Goal: Information Seeking & Learning: Learn about a topic

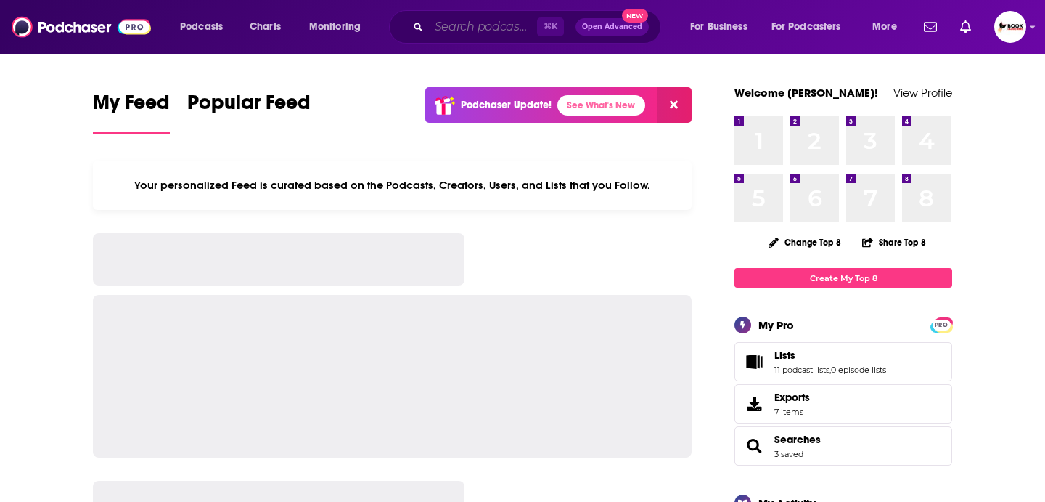
click at [473, 28] on input "Search podcasts, credits, & more..." at bounding box center [483, 26] width 108 height 23
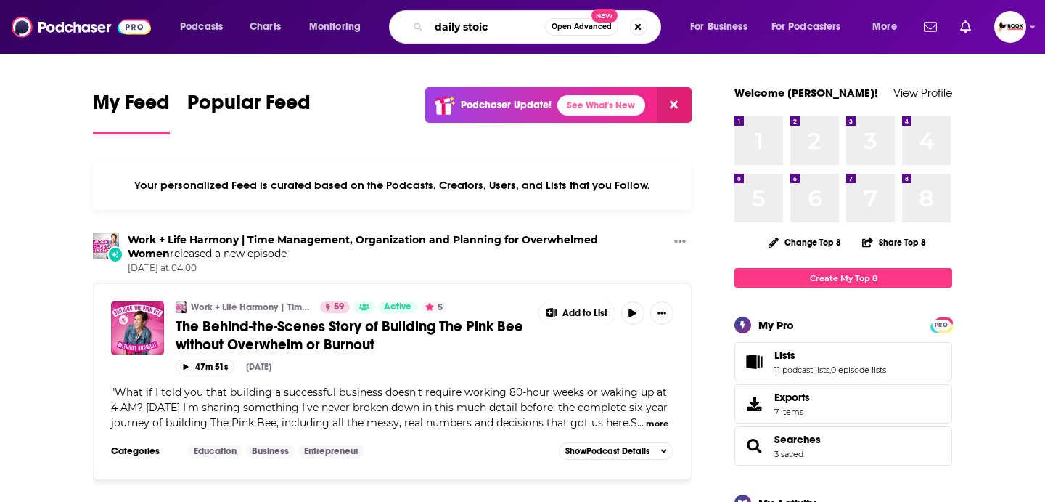
type input "daily stoic"
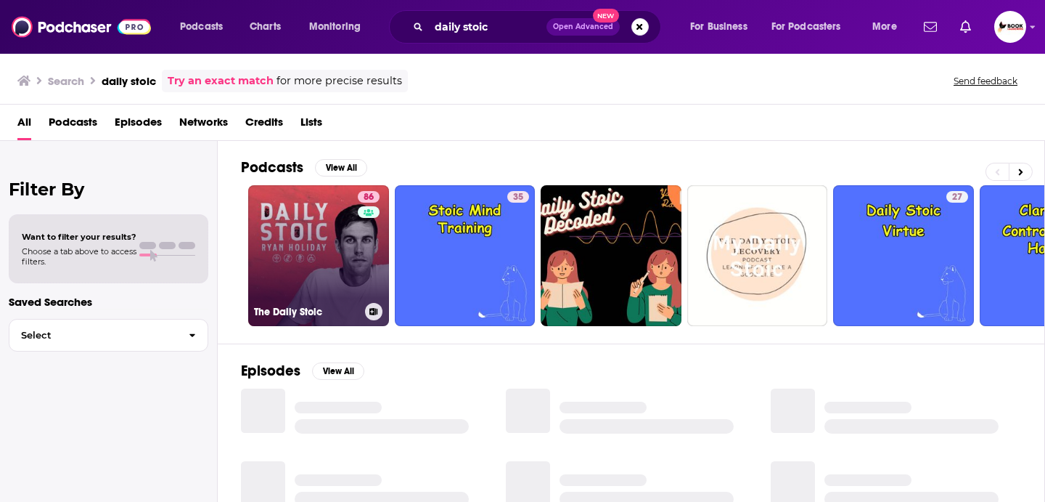
click at [314, 228] on link "86 The Daily Stoic" at bounding box center [318, 255] width 141 height 141
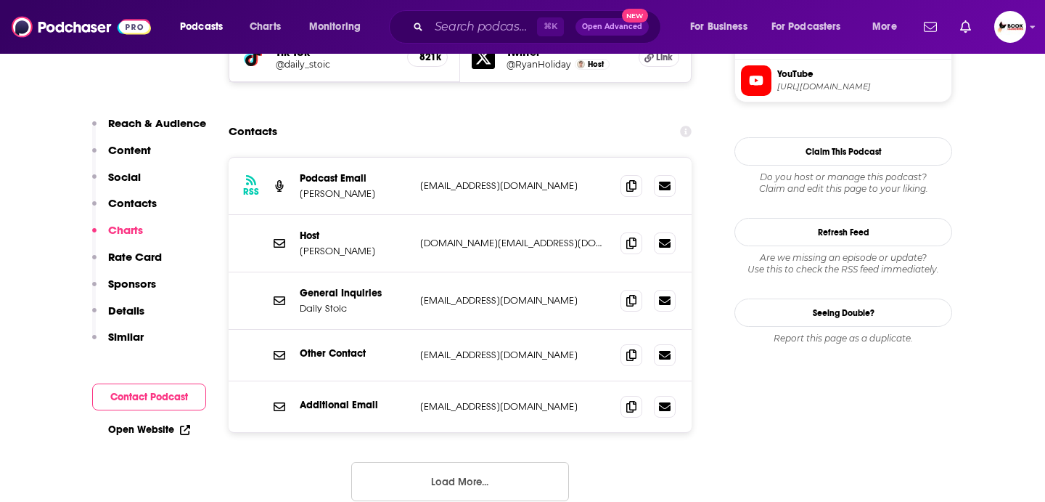
scroll to position [1428, 0]
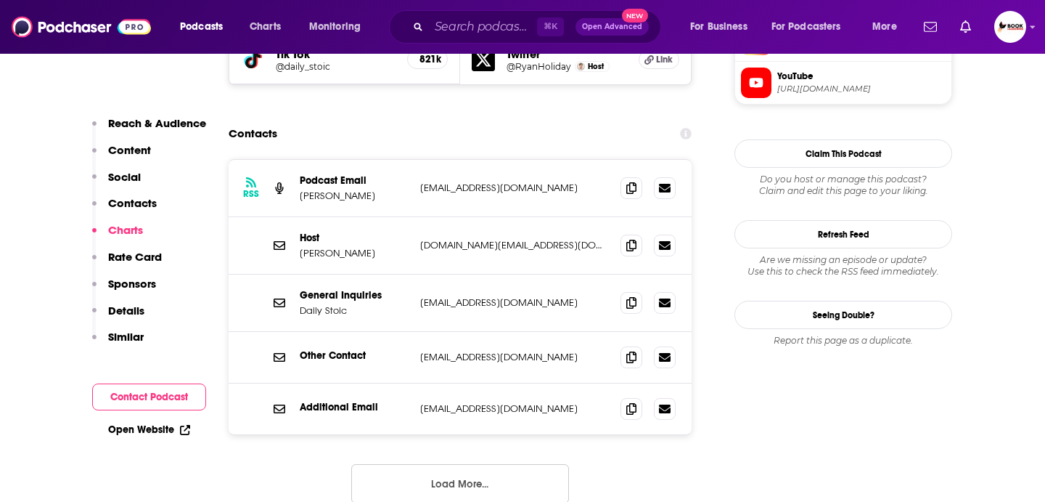
click at [434, 464] on button "Load More..." at bounding box center [460, 483] width 218 height 39
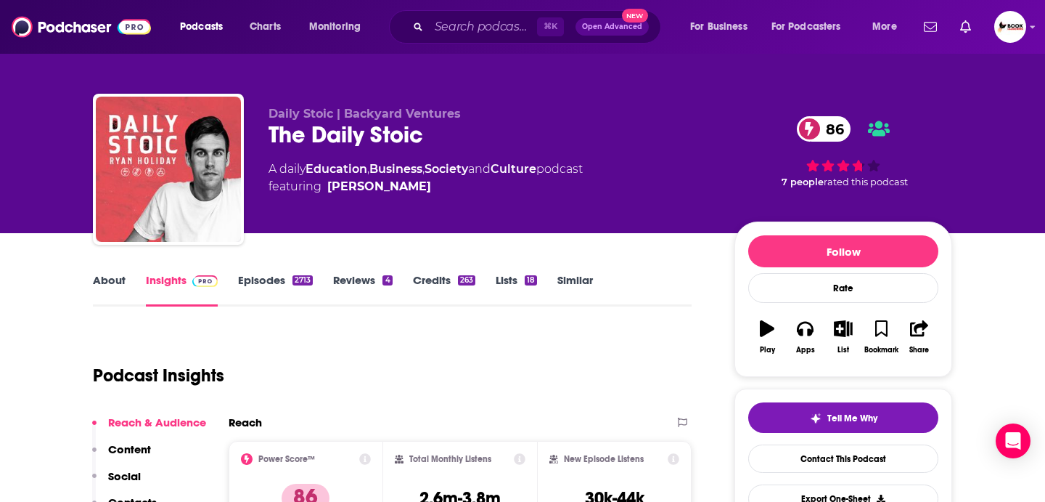
scroll to position [0, 0]
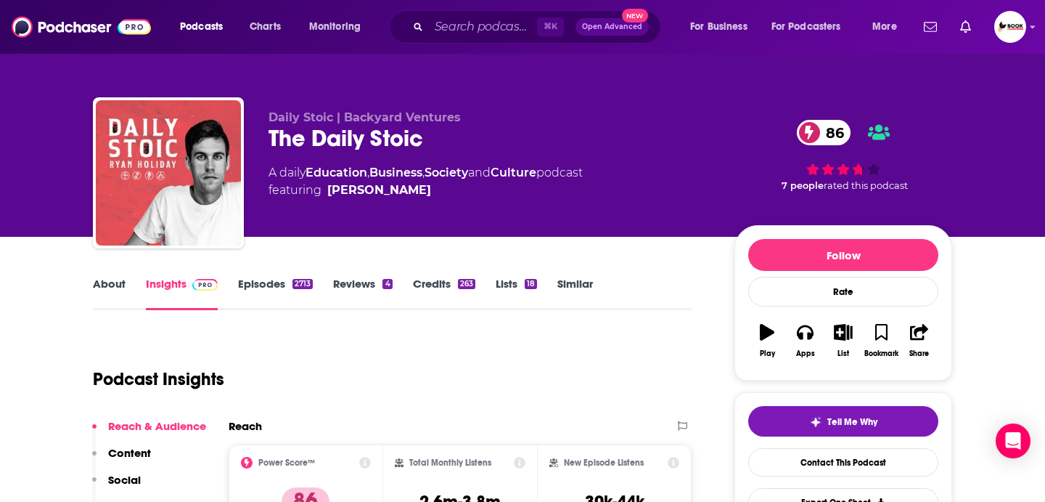
click at [98, 287] on link "About" at bounding box center [109, 293] width 33 height 33
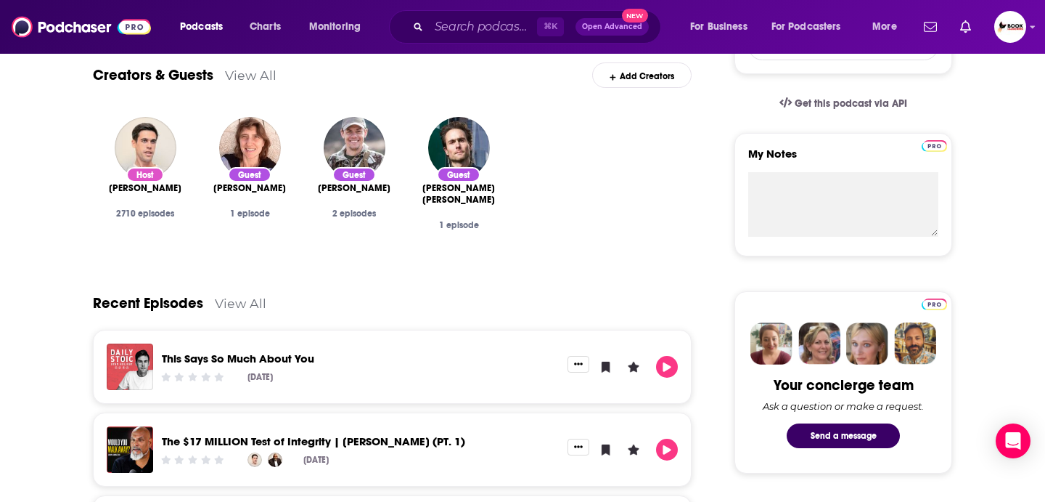
scroll to position [453, 0]
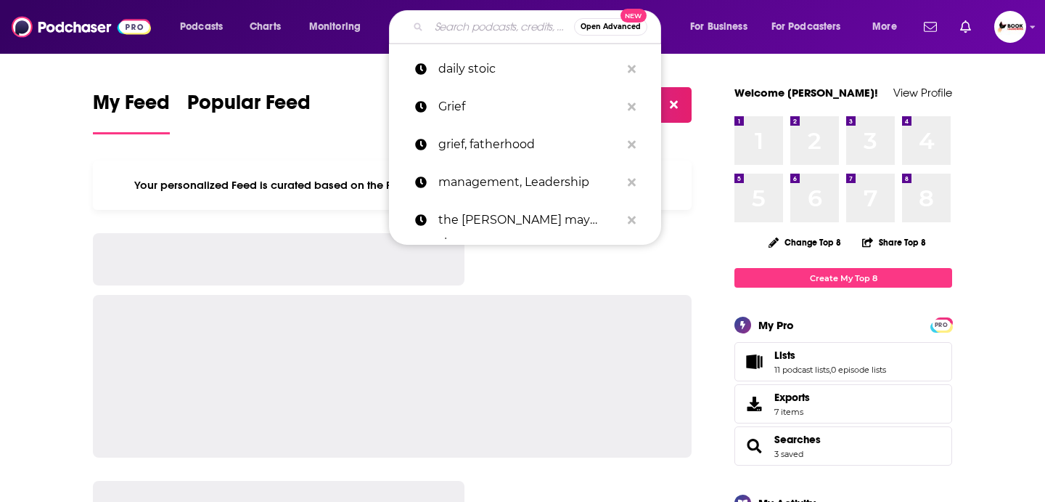
click at [454, 23] on input "Search podcasts, credits, & more..." at bounding box center [501, 26] width 145 height 23
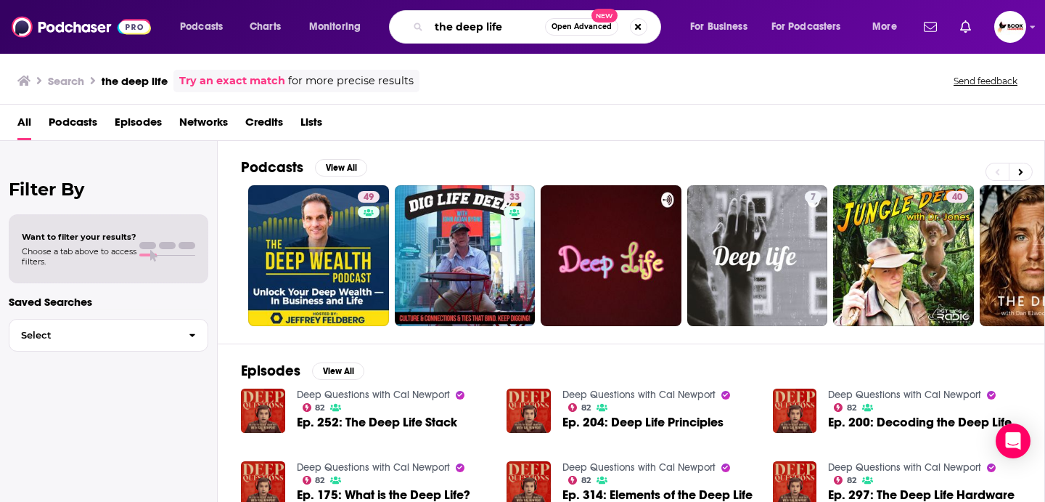
click at [513, 28] on input "the deep life" at bounding box center [487, 26] width 116 height 23
type input "the deep life c"
click at [641, 390] on link "Deep Questions with Cal Newport" at bounding box center [638, 394] width 153 height 12
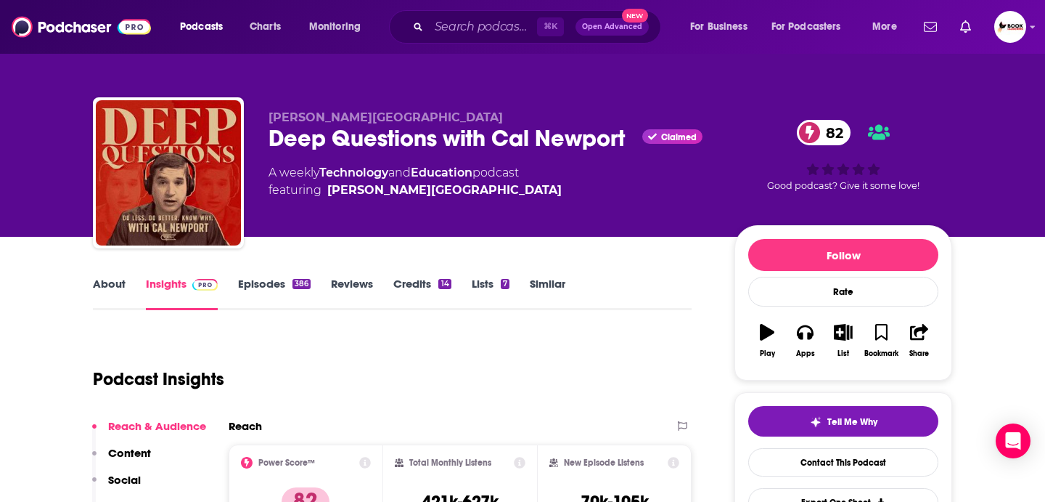
click at [112, 281] on link "About" at bounding box center [109, 293] width 33 height 33
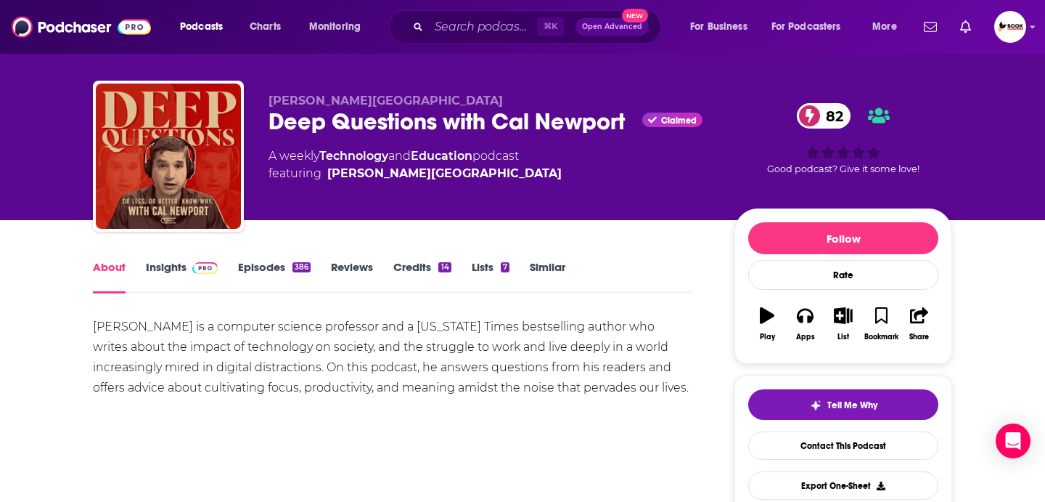
scroll to position [14, 0]
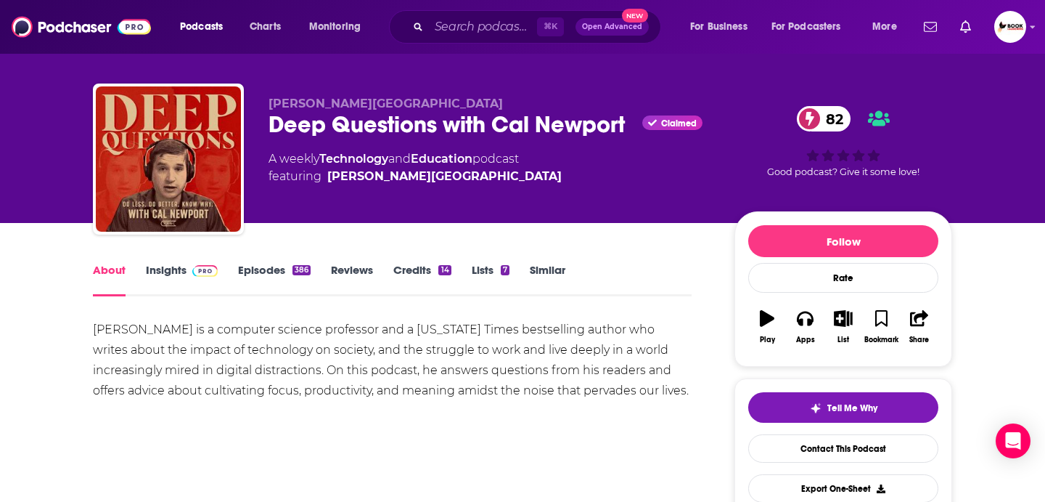
click at [168, 269] on link "Insights" at bounding box center [182, 279] width 72 height 33
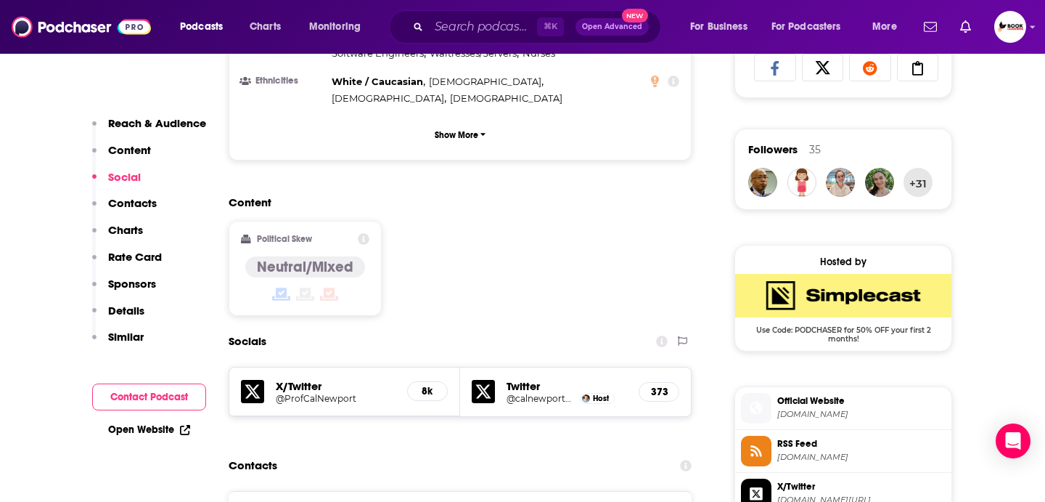
scroll to position [1182, 0]
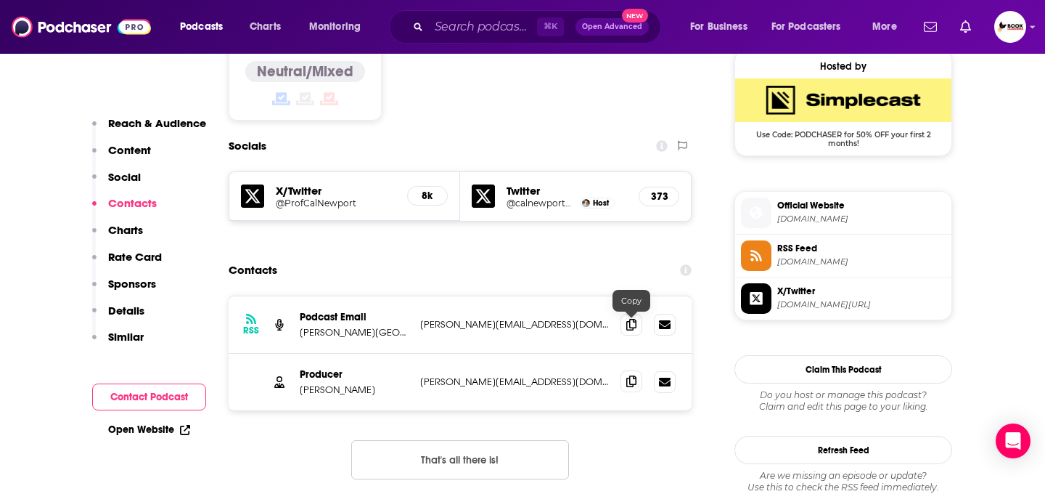
click at [626, 375] on icon at bounding box center [631, 381] width 10 height 12
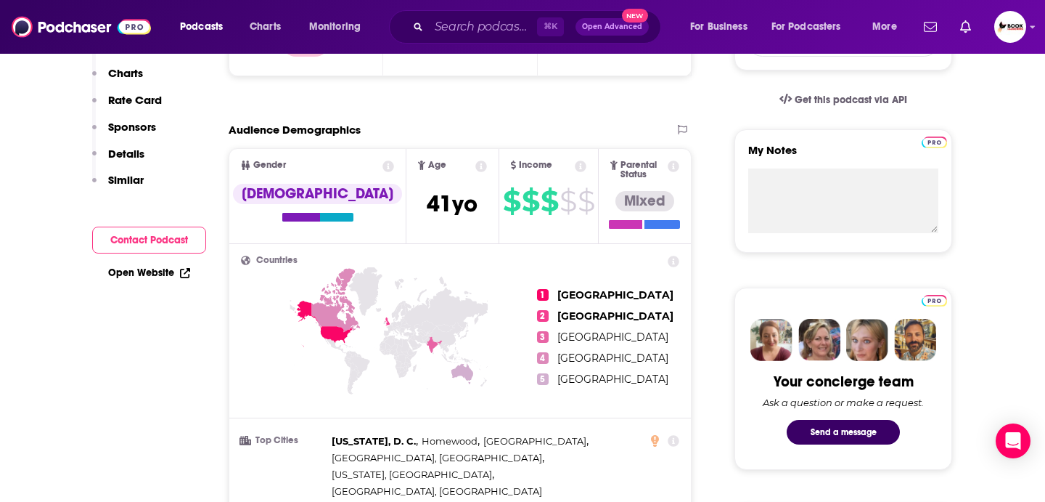
scroll to position [0, 0]
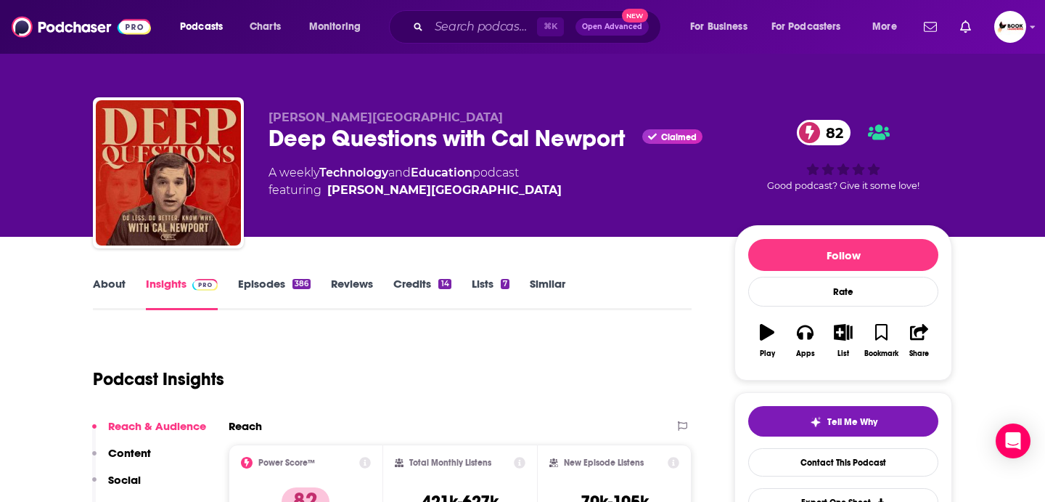
click at [112, 280] on link "About" at bounding box center [109, 293] width 33 height 33
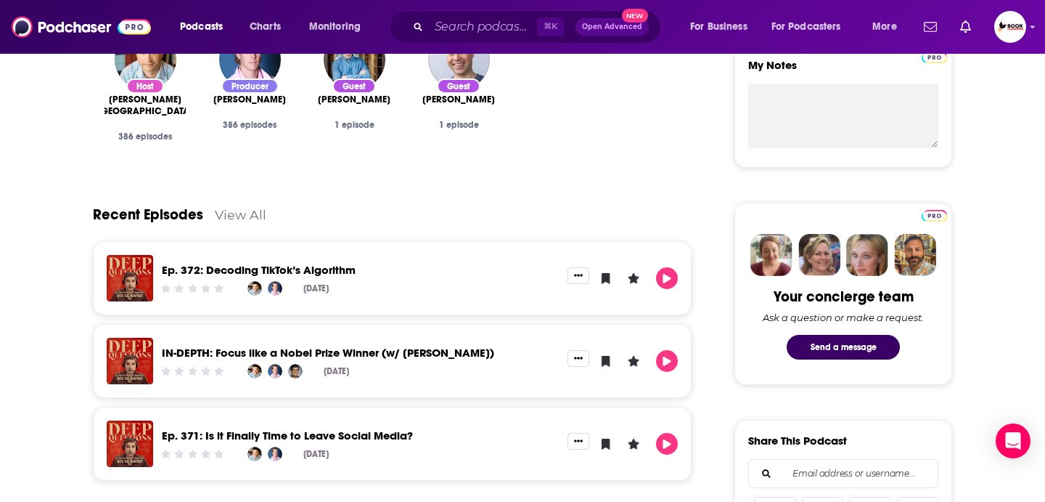
scroll to position [658, 0]
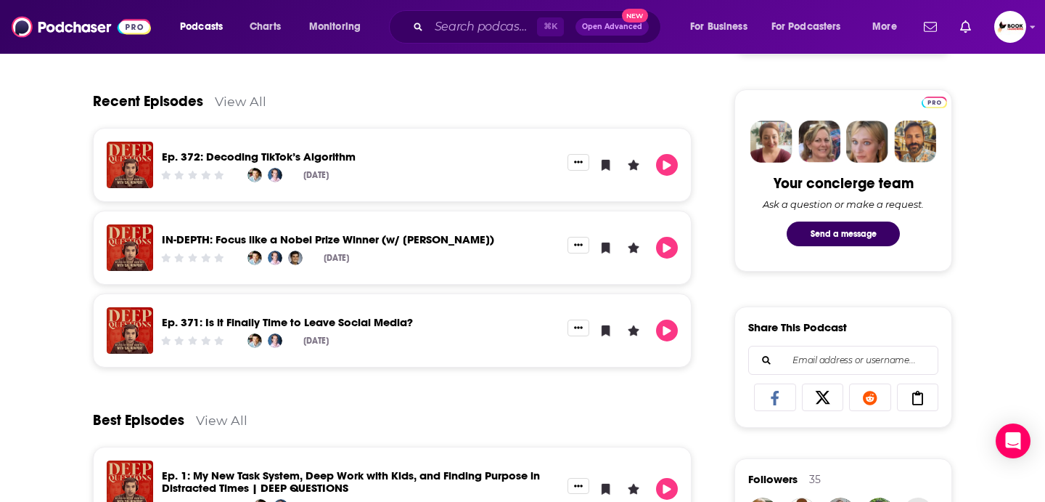
click at [240, 104] on link "View All" at bounding box center [241, 101] width 52 height 15
